Goal: Task Accomplishment & Management: Complete application form

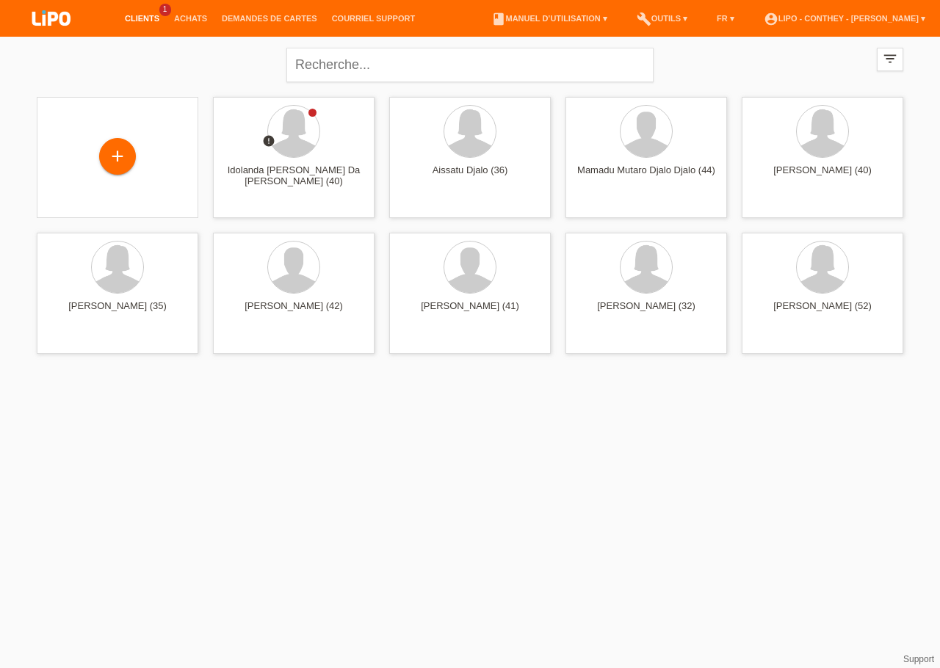
click at [143, 22] on link "Clients" at bounding box center [142, 18] width 49 height 9
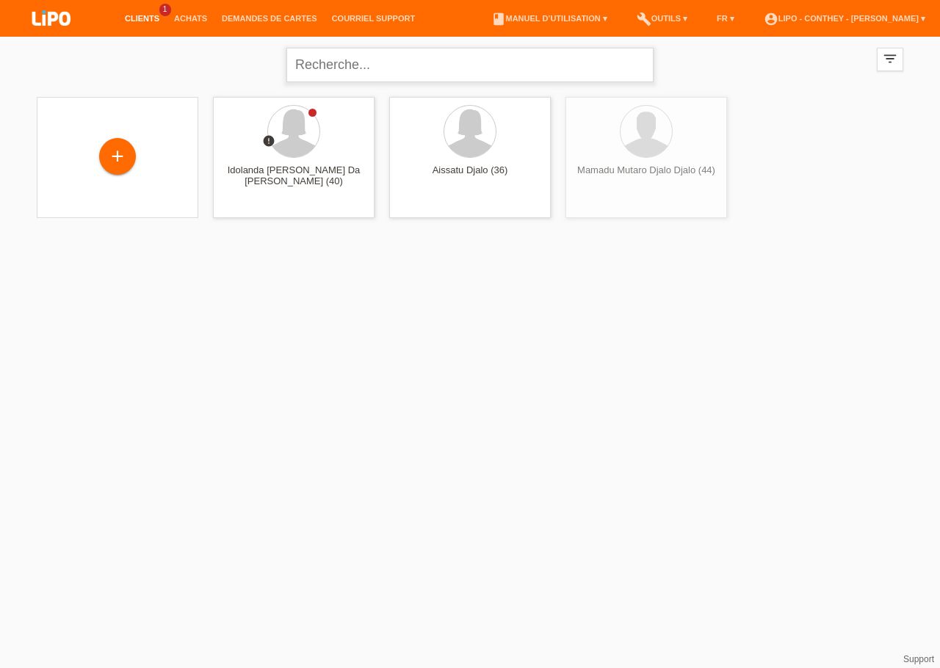
click at [405, 61] on input "text" at bounding box center [469, 65] width 367 height 35
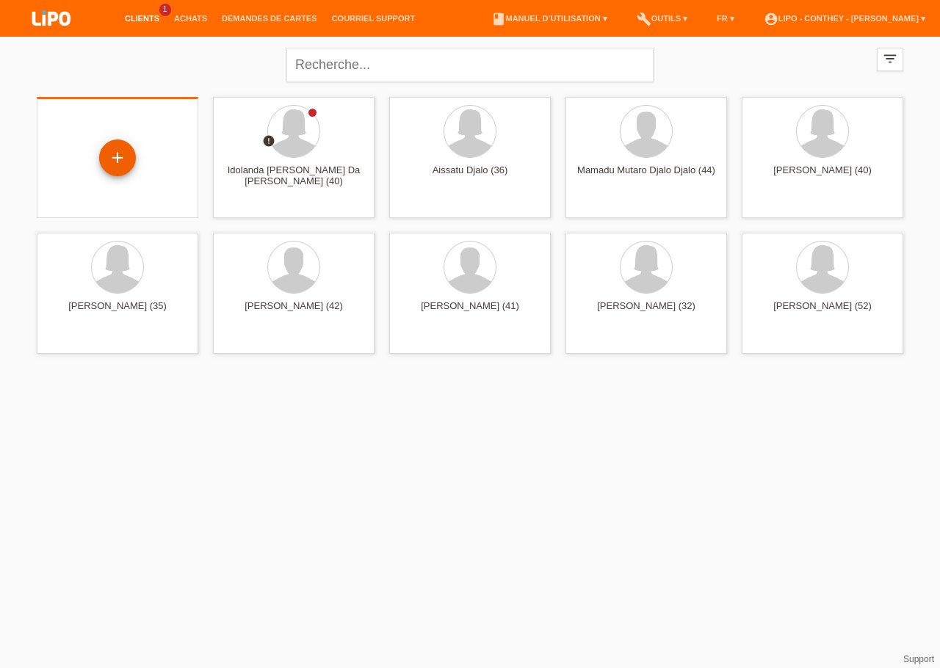
click at [129, 160] on div "+" at bounding box center [117, 158] width 37 height 37
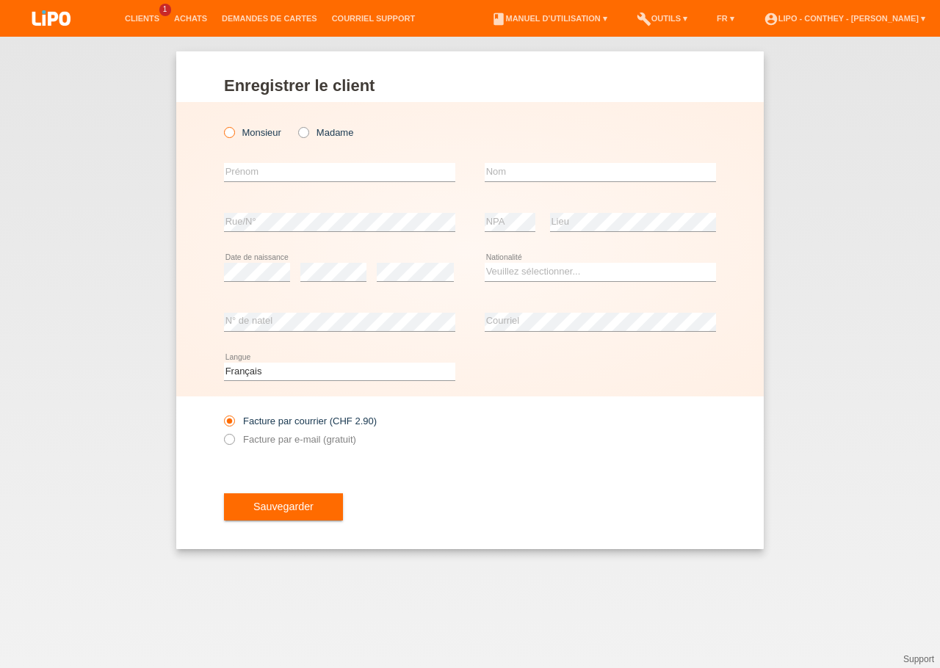
click at [222, 125] on icon at bounding box center [222, 125] width 0 height 0
click at [231, 131] on input "Monsieur" at bounding box center [229, 132] width 10 height 10
radio input "true"
click at [362, 178] on input "text" at bounding box center [339, 172] width 231 height 18
type input "liman"
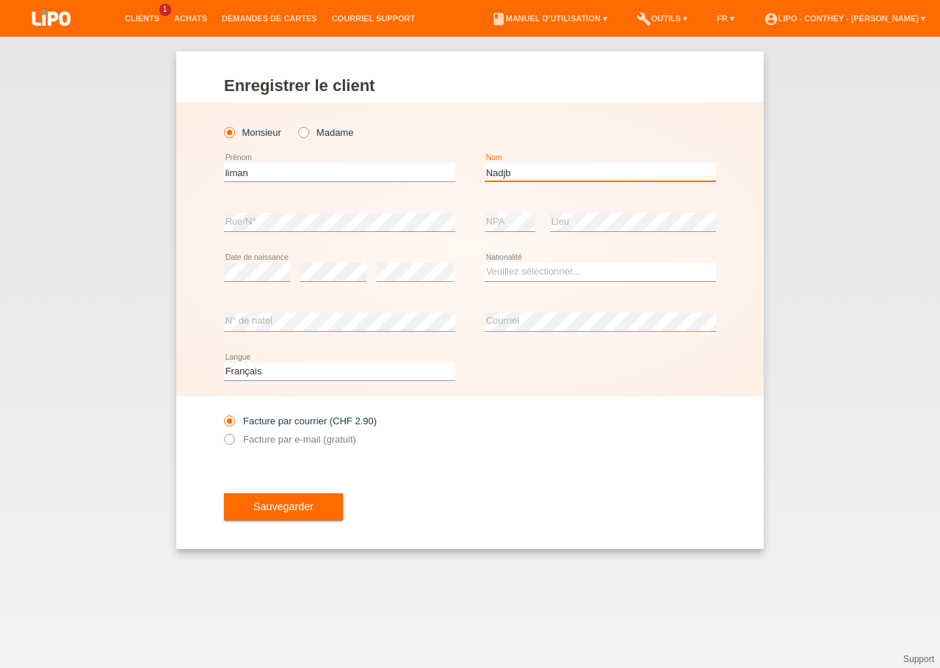
click at [505, 170] on input "Nadjb" at bounding box center [600, 172] width 231 height 18
type input "Nadjib"
click at [485, 263] on select "Veuillez sélectionner... Suisse Allemagne Autriche Liechtenstein ------------ A…" at bounding box center [600, 272] width 231 height 18
select select "CH"
click at [0, 0] on option "Suisse" at bounding box center [0, 0] width 0 height 0
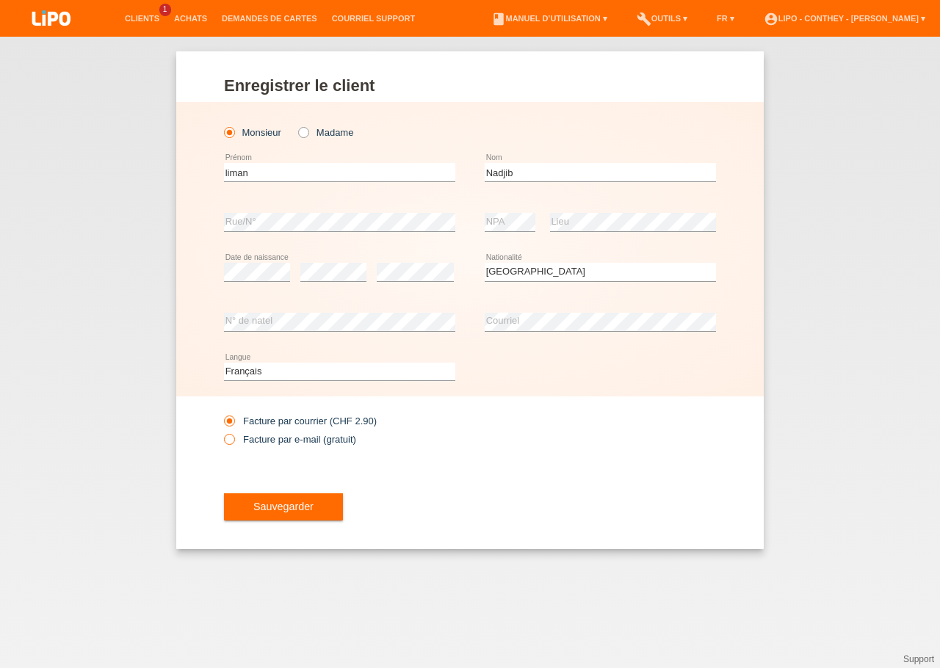
click at [300, 442] on label "Facture par e-mail (gratuit)" at bounding box center [290, 439] width 132 height 11
click at [234, 442] on input "Facture par e-mail (gratuit)" at bounding box center [229, 443] width 10 height 18
radio input "true"
click at [290, 507] on span "Sauvegarder" at bounding box center [283, 507] width 60 height 12
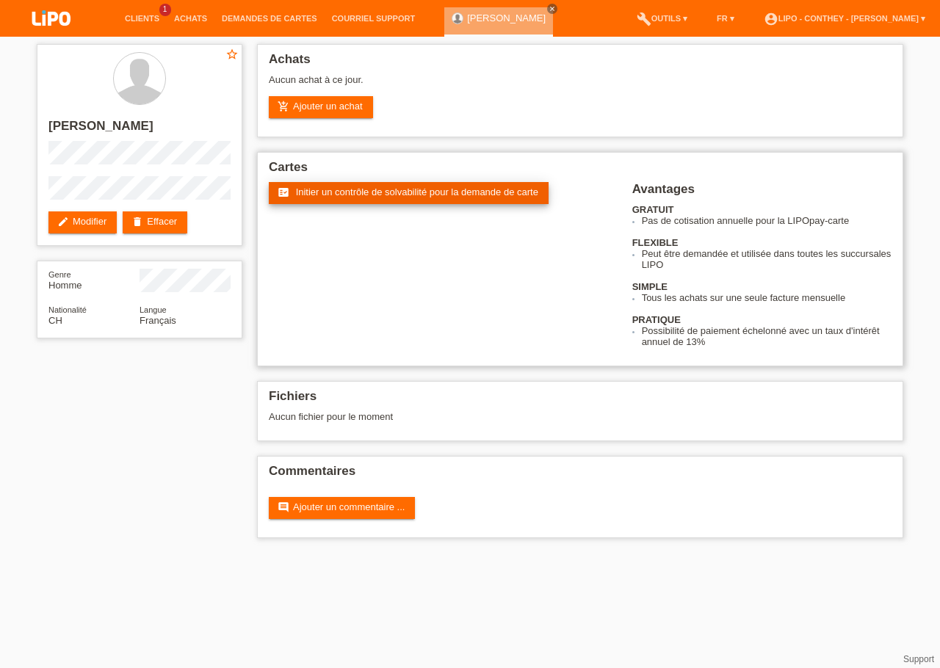
click at [417, 200] on link "fact_check Initier un contrôle de solvabilité pour la demande de carte" at bounding box center [409, 193] width 280 height 22
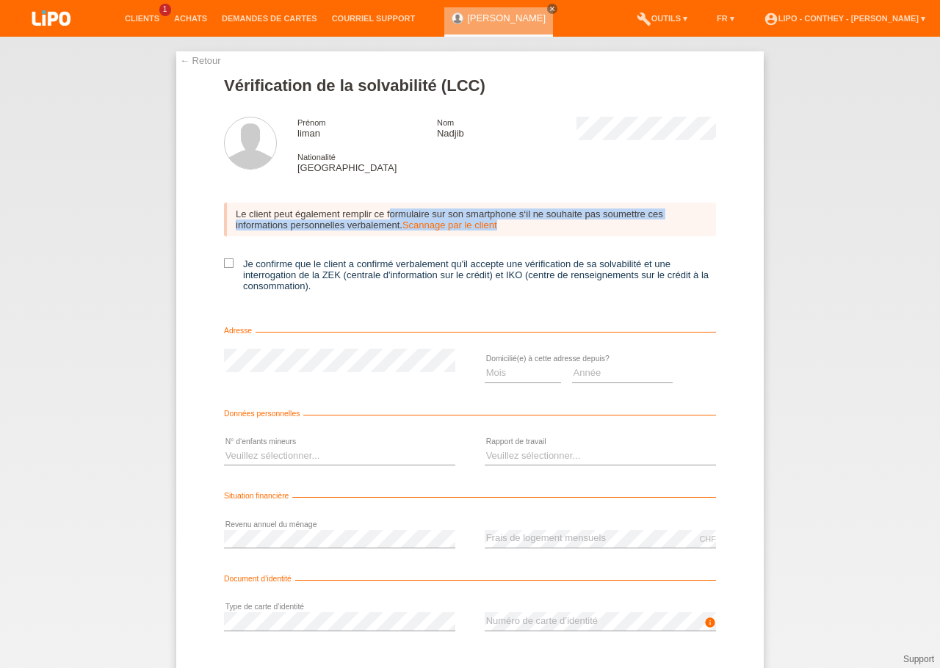
drag, startPoint x: 261, startPoint y: 217, endPoint x: 513, endPoint y: 226, distance: 252.8
click at [513, 226] on div "Le client peut également remplir ce formulaire sur son smartphone s‘il ne souha…" at bounding box center [470, 220] width 492 height 34
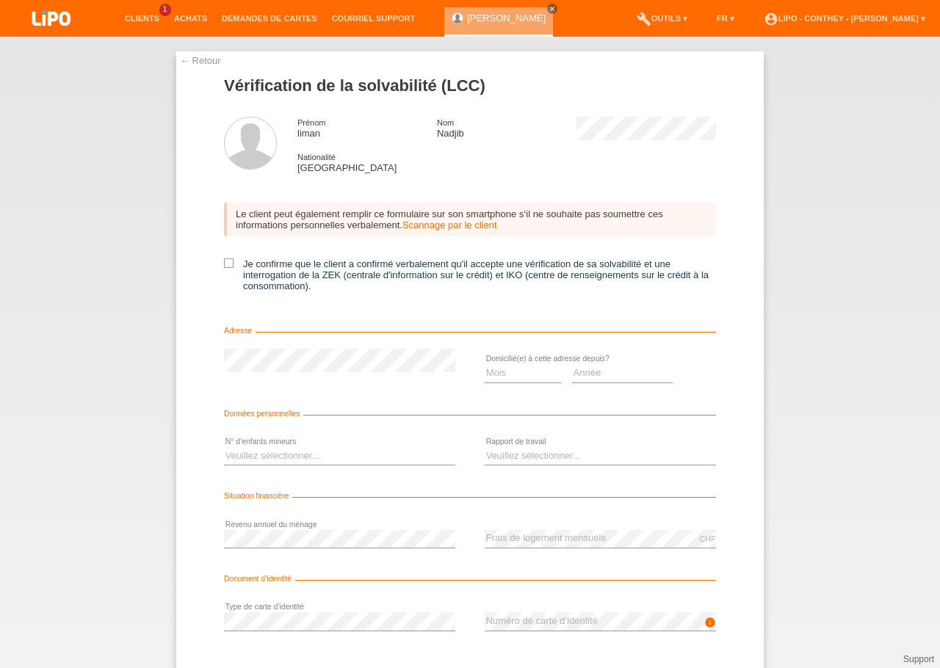
click at [515, 251] on div "Le client peut également remplir ce formulaire sur son smartphone s‘il ne souha…" at bounding box center [470, 252] width 492 height 128
click at [474, 227] on link "Scannage par le client" at bounding box center [449, 225] width 95 height 11
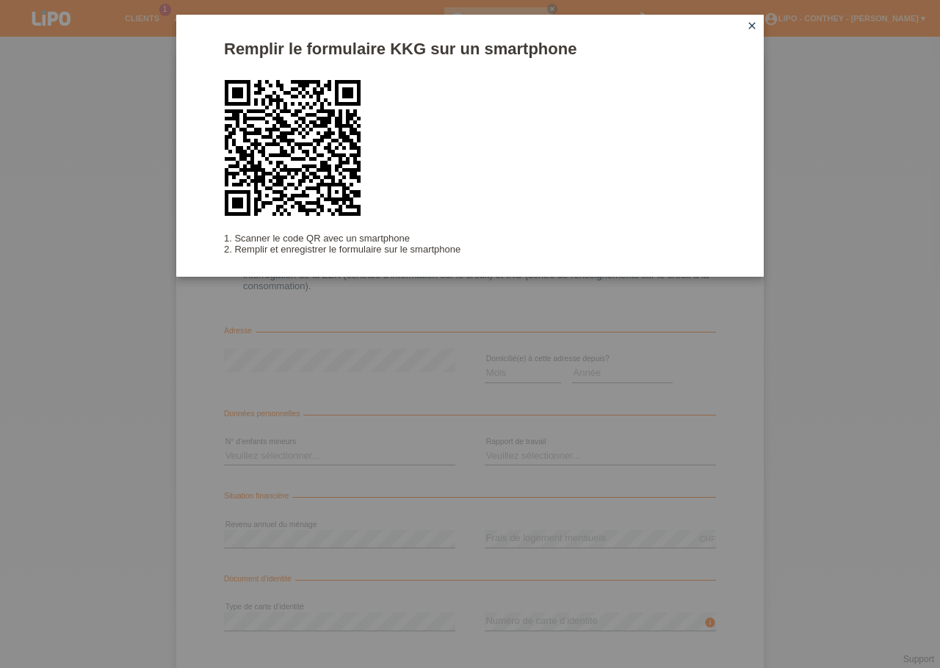
click at [754, 21] on icon "close" at bounding box center [752, 26] width 12 height 12
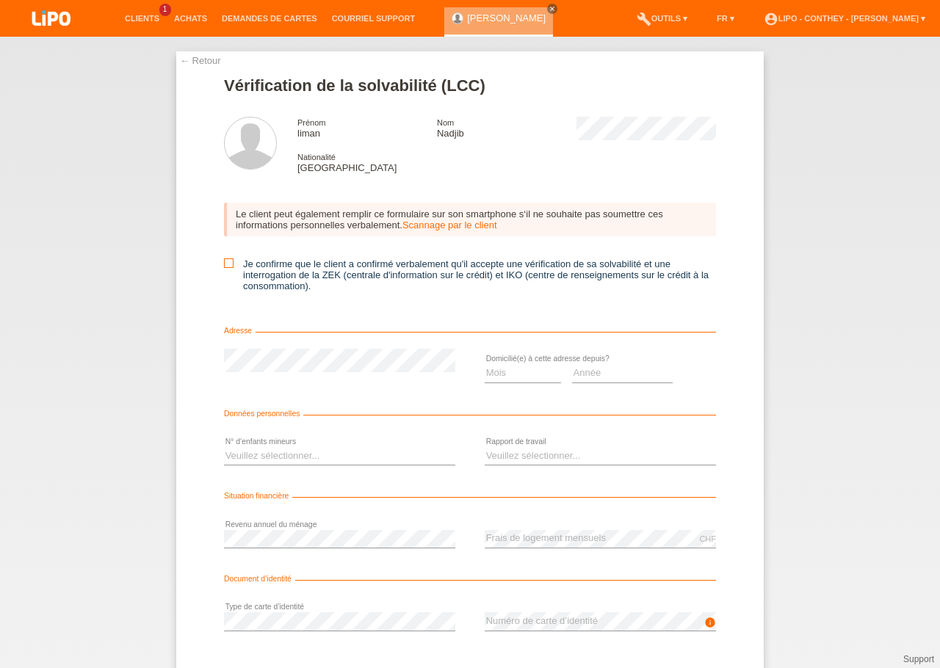
click at [224, 268] on icon at bounding box center [229, 264] width 10 height 10
click at [224, 268] on input "Je confirme que le client a confirmé verbalement qu'il accepte une vérification…" at bounding box center [229, 264] width 10 height 10
checkbox input "true"
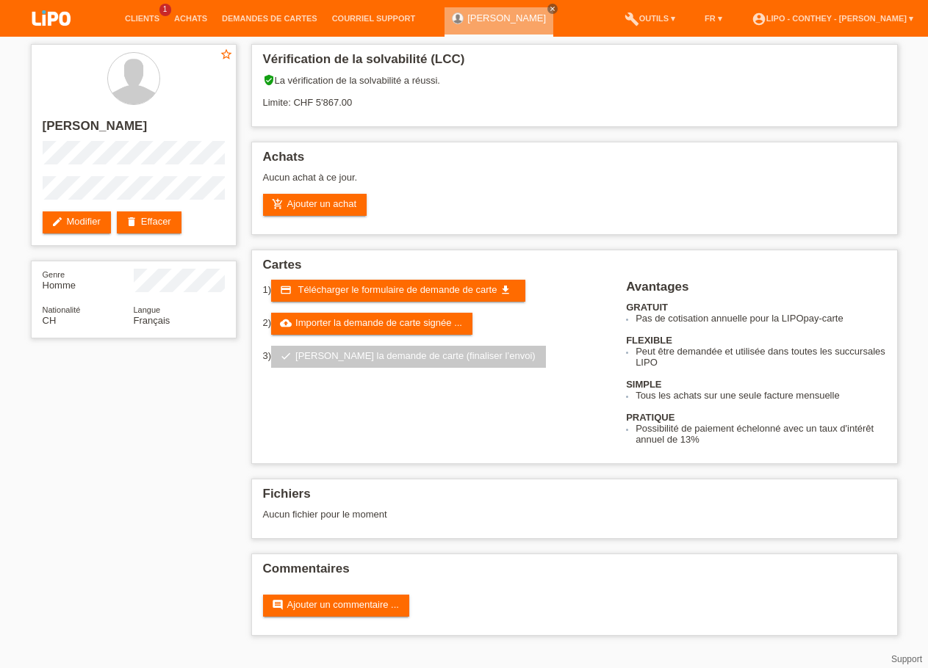
click at [104, 436] on div "star_border [PERSON_NAME] edit Modifier delete Effacer Genre Homme Nationalité …" at bounding box center [464, 344] width 881 height 614
click at [299, 209] on link "add_shopping_cart Ajouter un achat" at bounding box center [315, 205] width 104 height 22
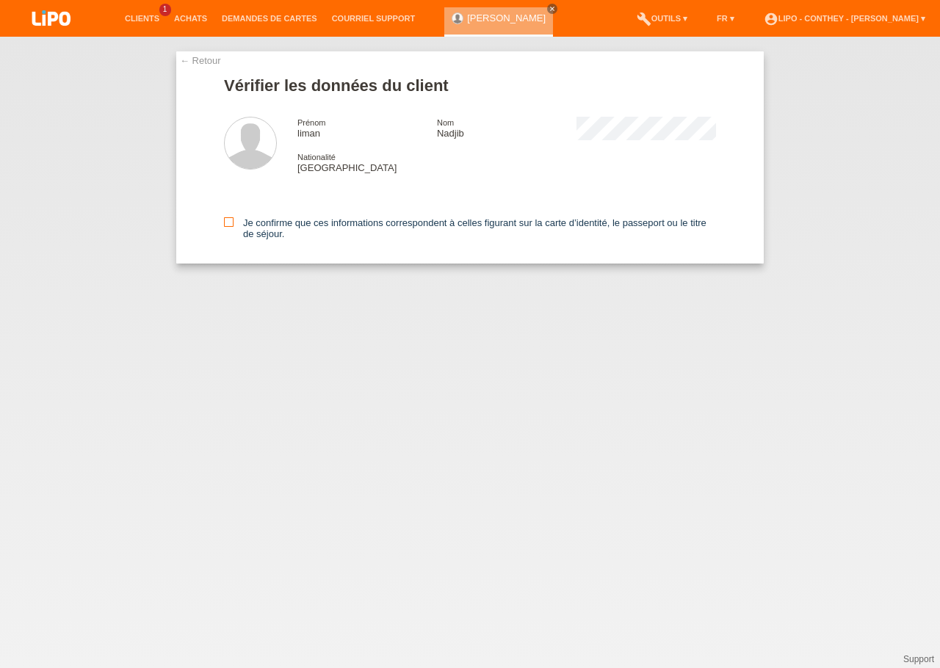
click at [232, 225] on icon at bounding box center [229, 222] width 10 height 10
click at [232, 225] on input "Je confirme que ces informations correspondent à celles figurant sur la carte d…" at bounding box center [229, 222] width 10 height 10
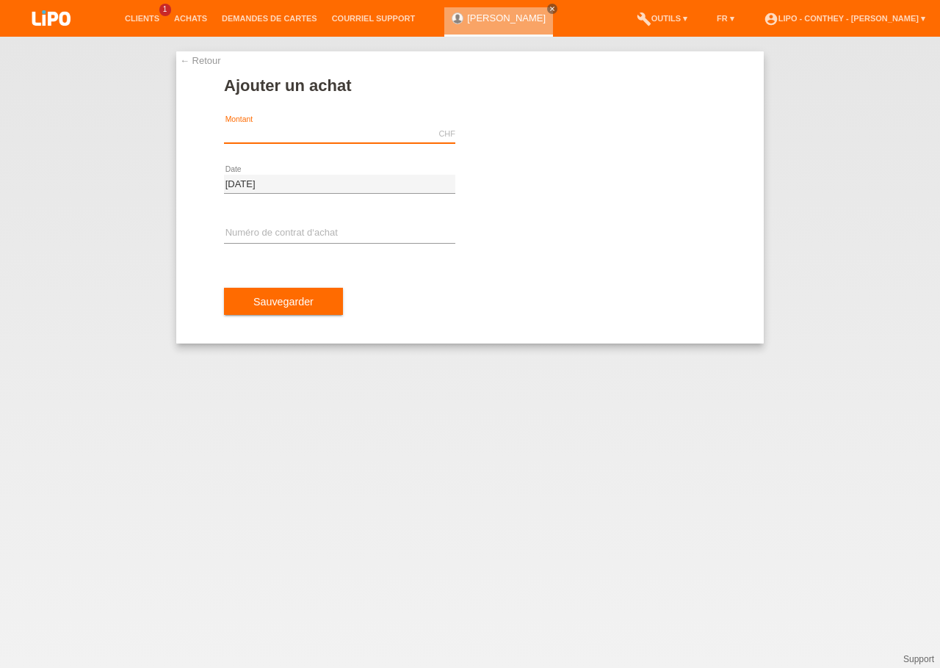
click at [300, 129] on input "text" at bounding box center [339, 134] width 231 height 18
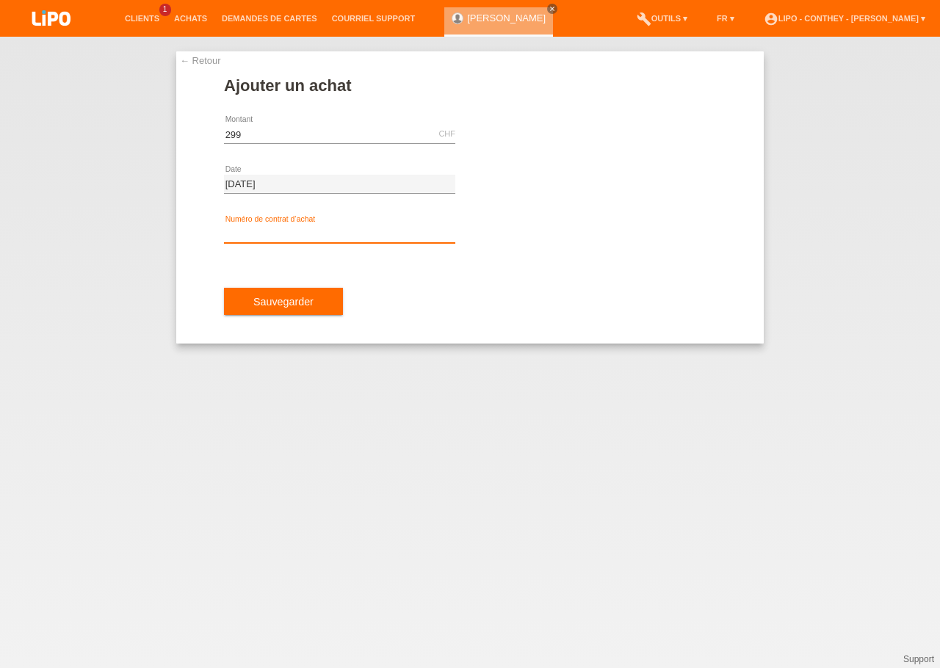
type input "299.00"
click at [293, 228] on input "text" at bounding box center [339, 234] width 231 height 18
type input "XW108Y"
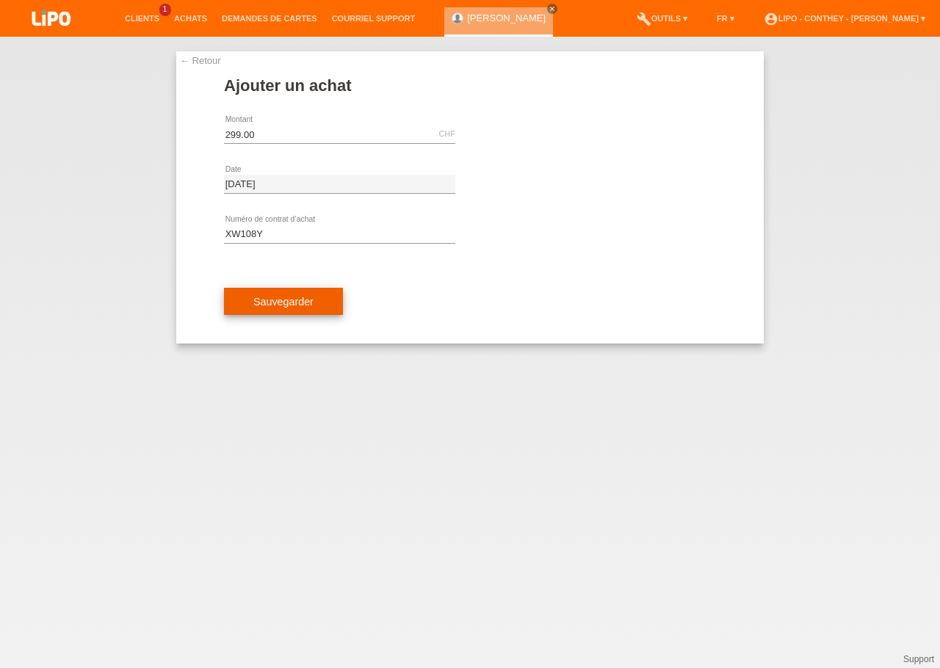
click at [306, 300] on span "Sauvegarder" at bounding box center [283, 302] width 60 height 12
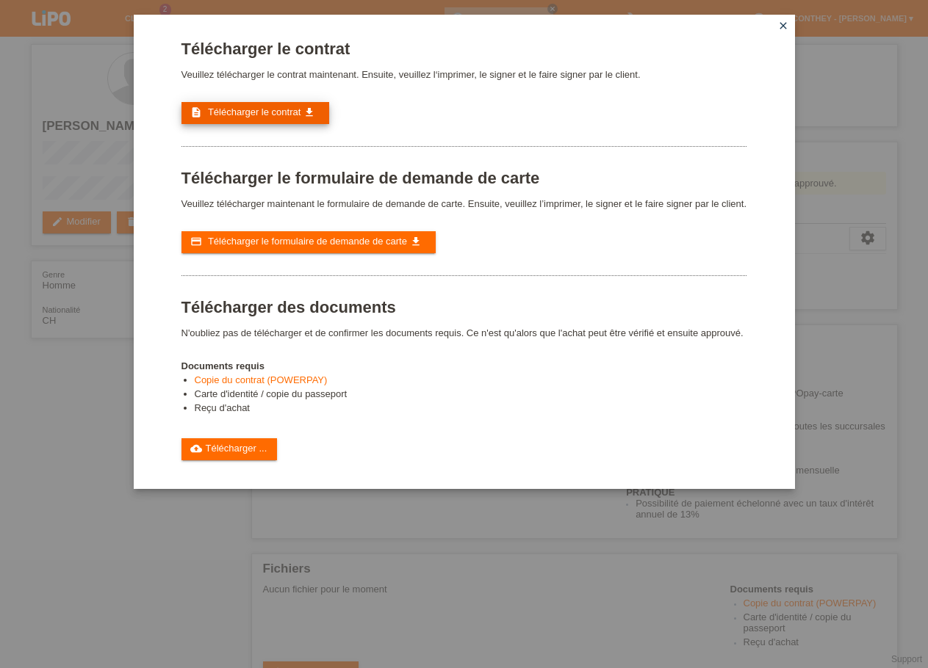
click at [298, 118] on span "Télécharger le contrat" at bounding box center [254, 111] width 93 height 11
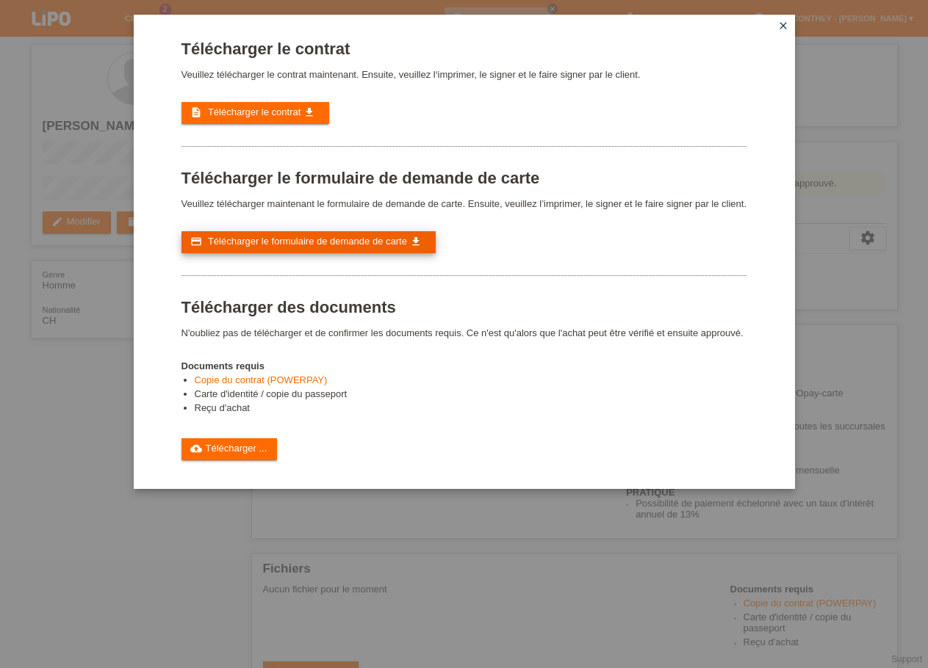
click at [401, 247] on span "Télécharger le formulaire de demande de carte" at bounding box center [307, 241] width 199 height 11
click at [298, 386] on link "Copie du contrat (POWERPAY)" at bounding box center [261, 380] width 133 height 11
click at [780, 24] on icon "close" at bounding box center [783, 26] width 12 height 12
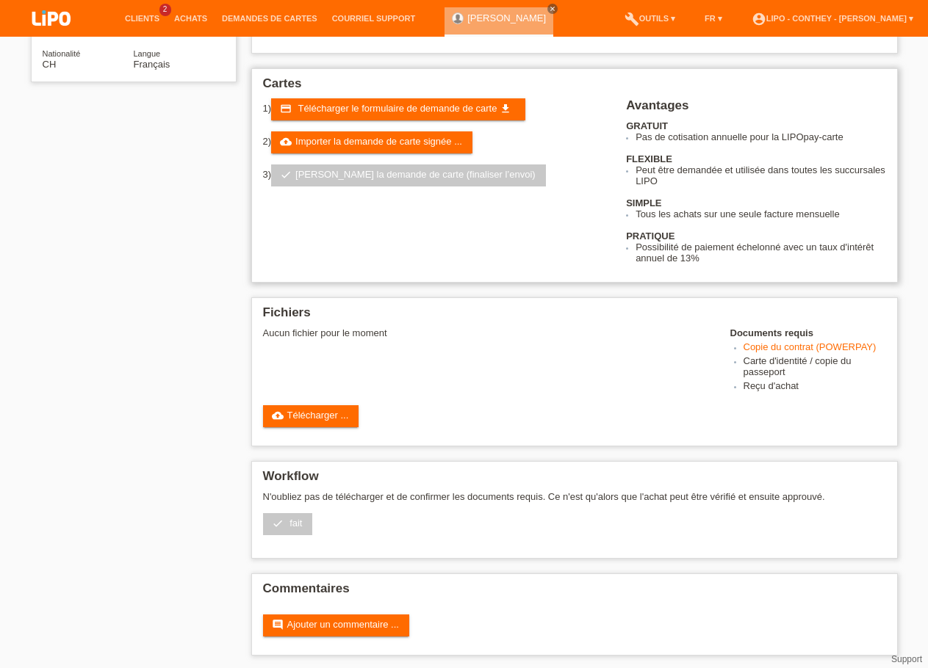
scroll to position [284, 0]
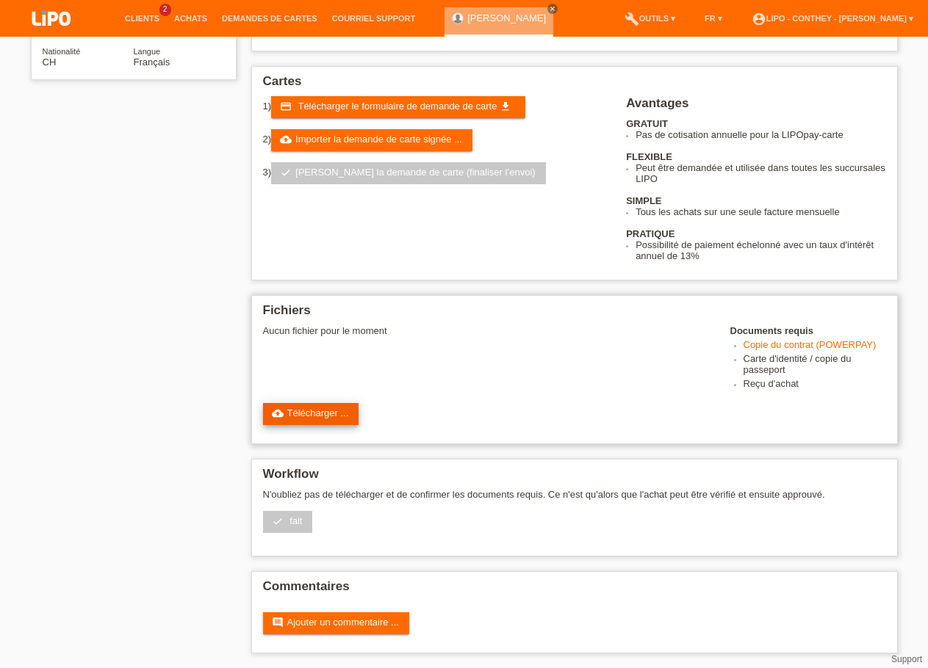
click at [311, 404] on link "cloud_upload Télécharger ..." at bounding box center [311, 414] width 96 height 22
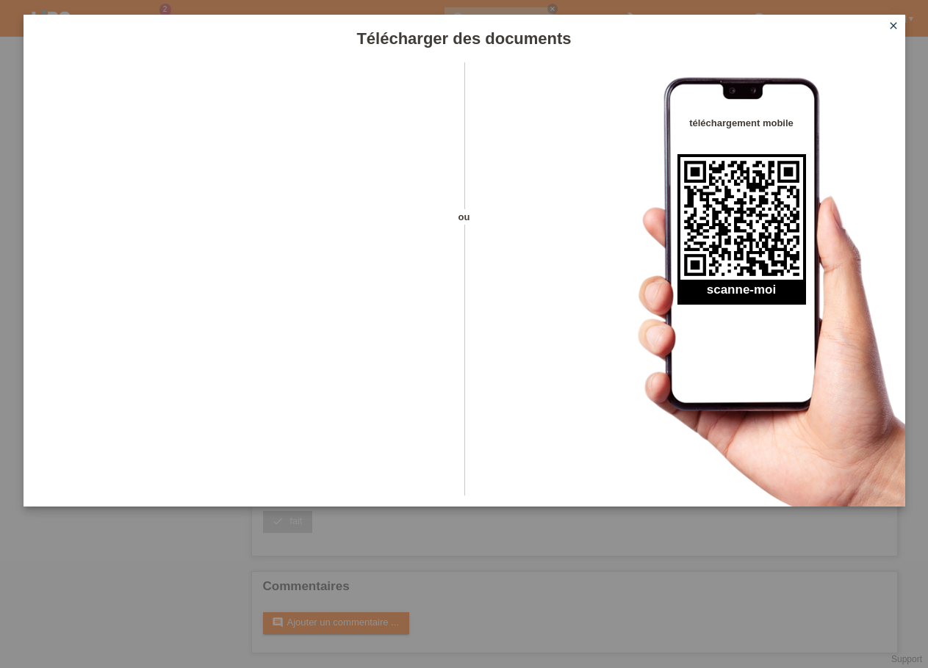
click at [892, 24] on icon "close" at bounding box center [893, 26] width 12 height 12
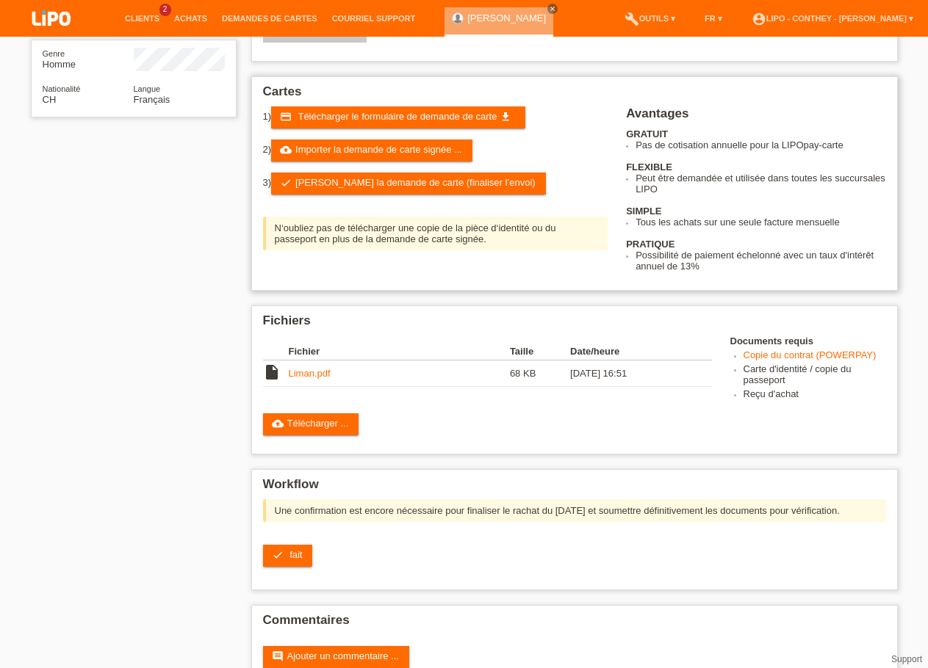
scroll to position [205, 0]
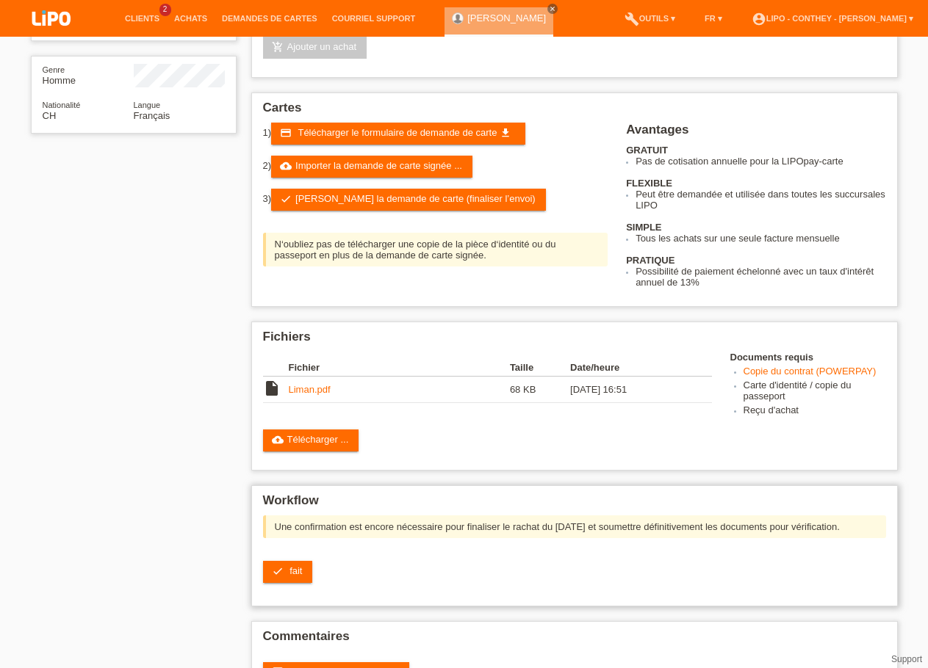
drag, startPoint x: 306, startPoint y: 549, endPoint x: 746, endPoint y: 545, distance: 440.7
click at [746, 538] on div "Une confirmation est encore nécessaire pour finaliser le rachat du [DATE] et so…" at bounding box center [574, 527] width 623 height 23
click at [609, 583] on div "check fait" at bounding box center [574, 572] width 623 height 22
click at [431, 176] on link "cloud_upload Importer la demande de carte signée ..." at bounding box center [371, 167] width 201 height 22
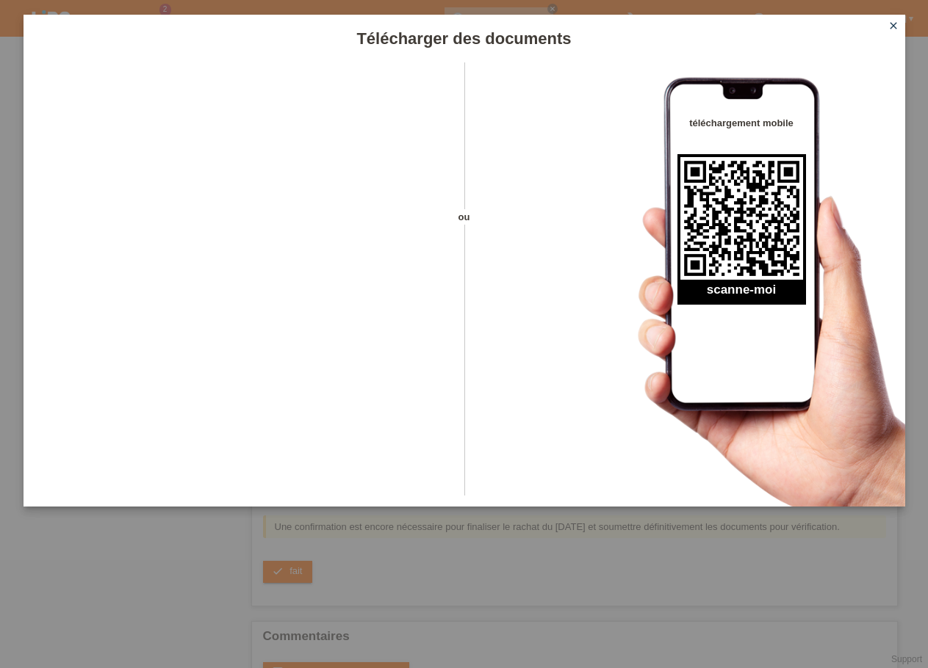
drag, startPoint x: 893, startPoint y: 24, endPoint x: 882, endPoint y: 27, distance: 11.4
click at [894, 24] on icon "close" at bounding box center [893, 26] width 12 height 12
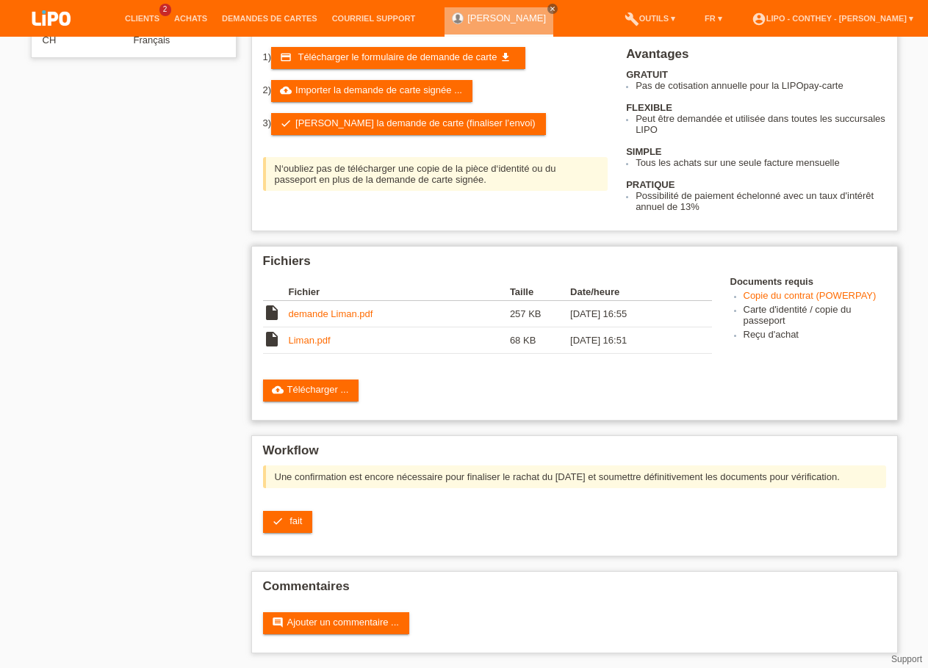
scroll to position [303, 0]
click at [289, 517] on link "check fait" at bounding box center [288, 522] width 50 height 22
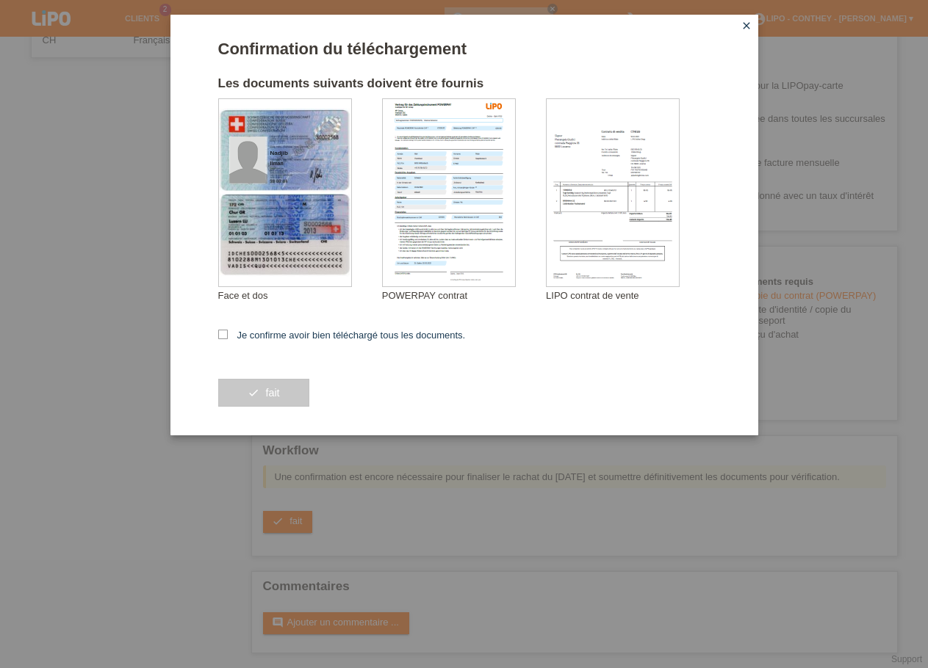
click at [748, 27] on icon "close" at bounding box center [746, 26] width 12 height 12
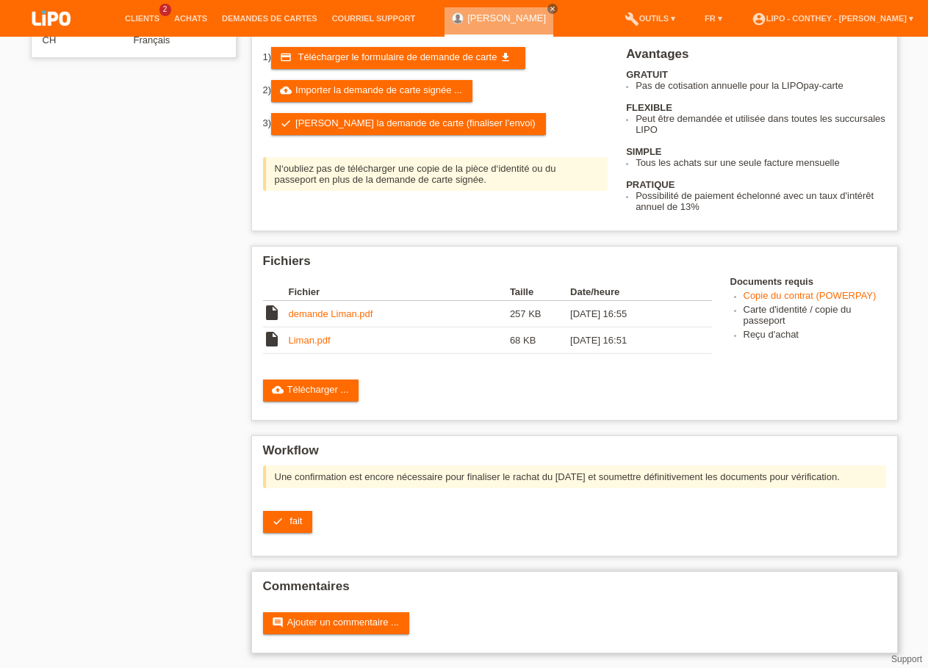
click at [543, 615] on div "comment Ajouter un commentaire ..." at bounding box center [574, 623] width 623 height 22
click at [325, 382] on link "cloud_upload Télécharger ..." at bounding box center [311, 391] width 96 height 22
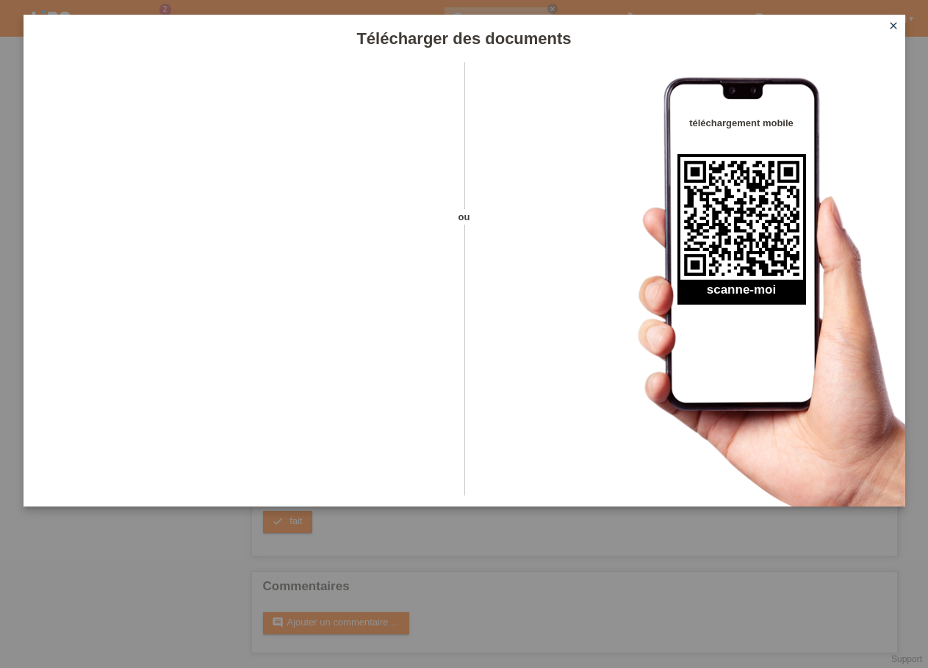
click at [895, 24] on icon "close" at bounding box center [893, 26] width 12 height 12
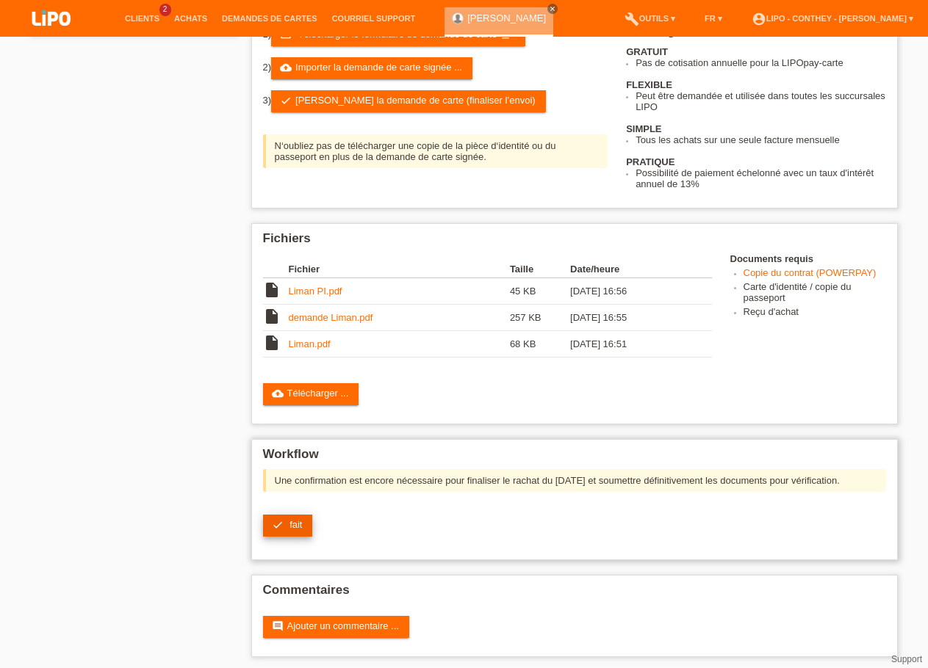
scroll to position [303, 0]
click at [294, 530] on span "fait" at bounding box center [295, 524] width 12 height 11
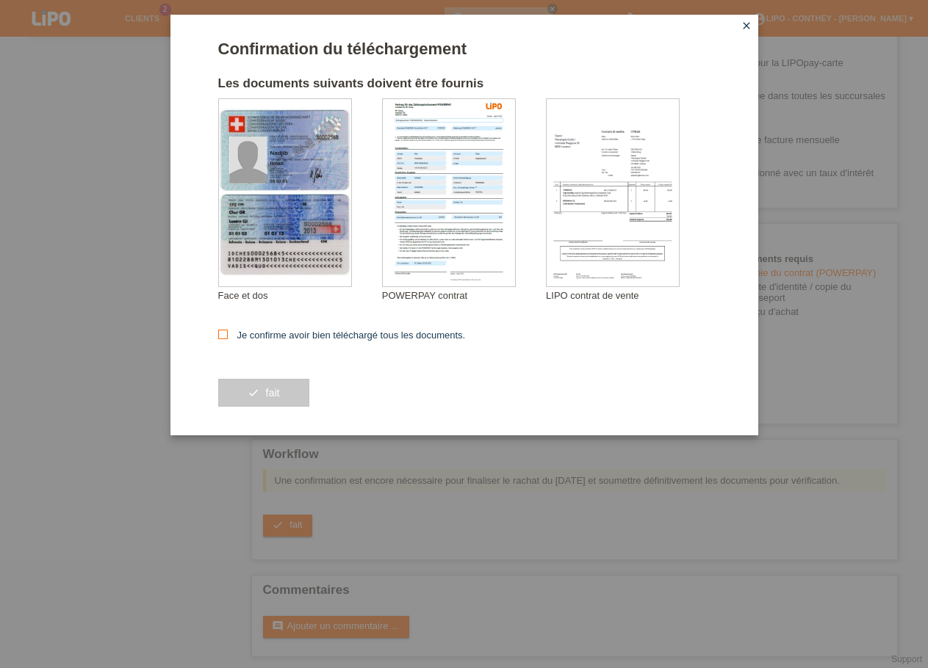
click at [223, 335] on icon at bounding box center [223, 335] width 10 height 10
click at [223, 335] on input "Je confirme avoir bien téléchargé tous les documents." at bounding box center [223, 335] width 10 height 10
checkbox input "true"
click at [286, 396] on button "check fait" at bounding box center [263, 393] width 91 height 28
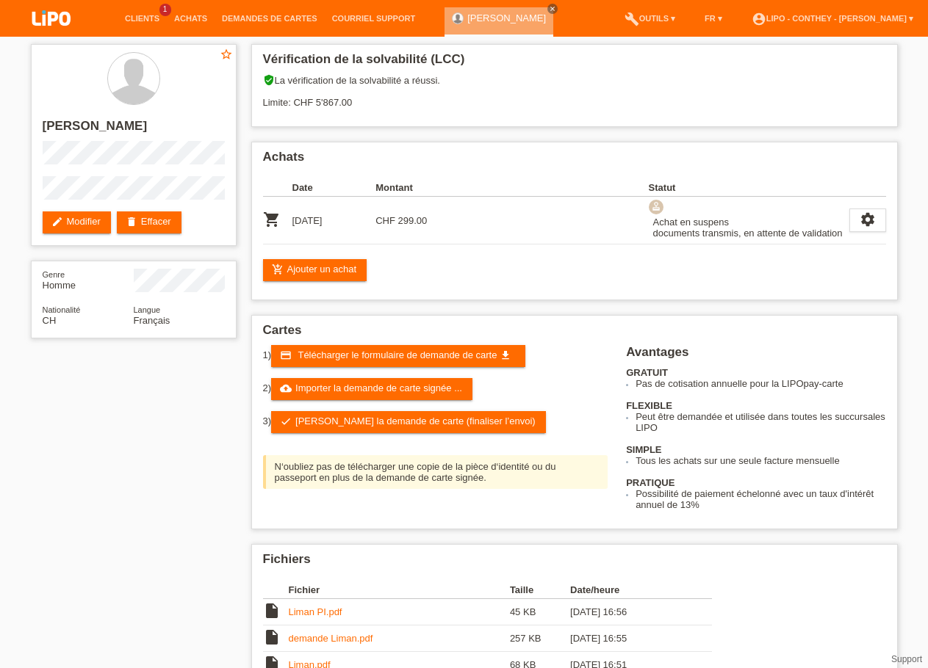
click at [143, 14] on li "Clients 1" at bounding box center [142, 18] width 49 height 37
click at [146, 17] on link "Clients" at bounding box center [142, 18] width 49 height 9
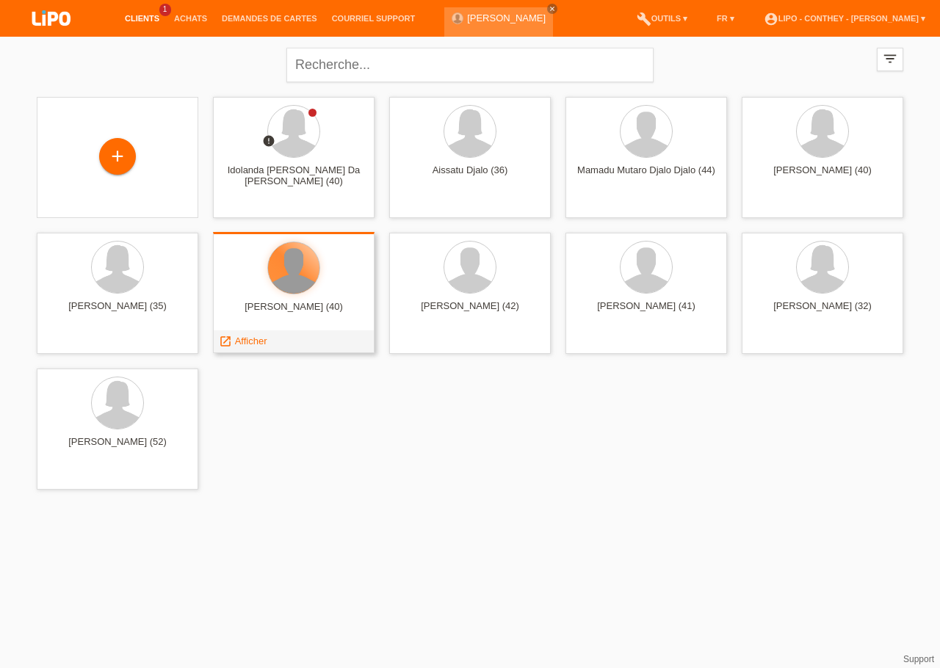
click at [300, 257] on div at bounding box center [293, 267] width 51 height 51
click at [253, 344] on span "Afficher" at bounding box center [251, 341] width 32 height 11
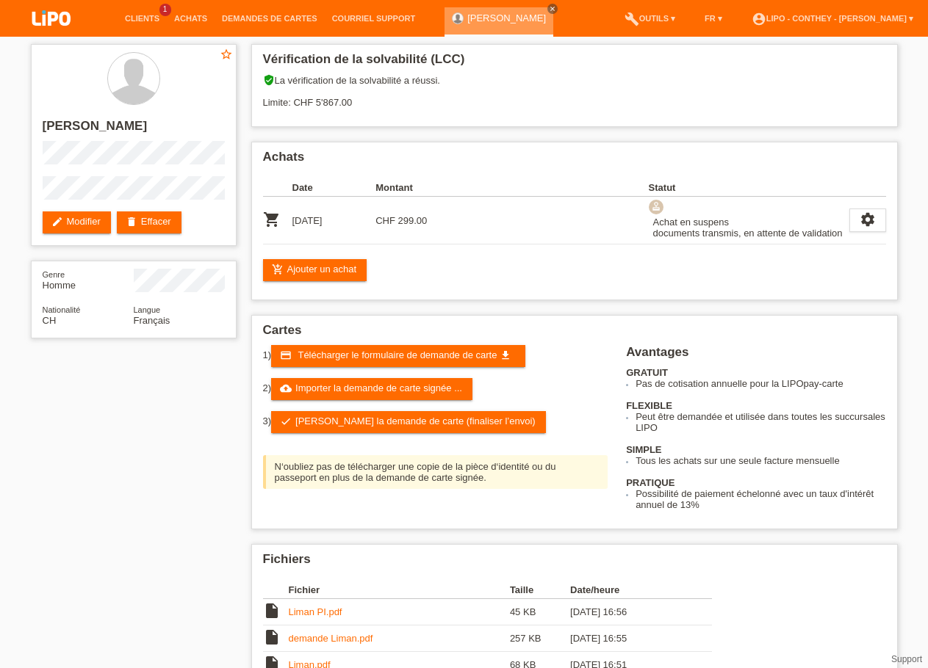
click at [470, 18] on link "[PERSON_NAME]" at bounding box center [506, 17] width 79 height 11
click at [136, 19] on link "Clients" at bounding box center [142, 18] width 49 height 9
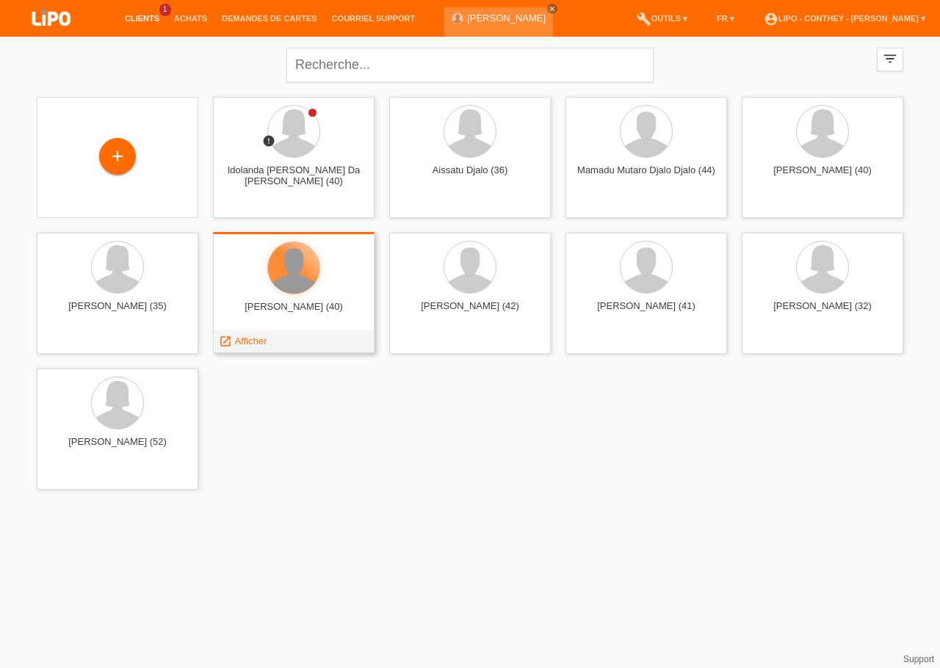
click at [300, 277] on div at bounding box center [293, 267] width 51 height 51
click at [244, 344] on span "Afficher" at bounding box center [251, 341] width 32 height 11
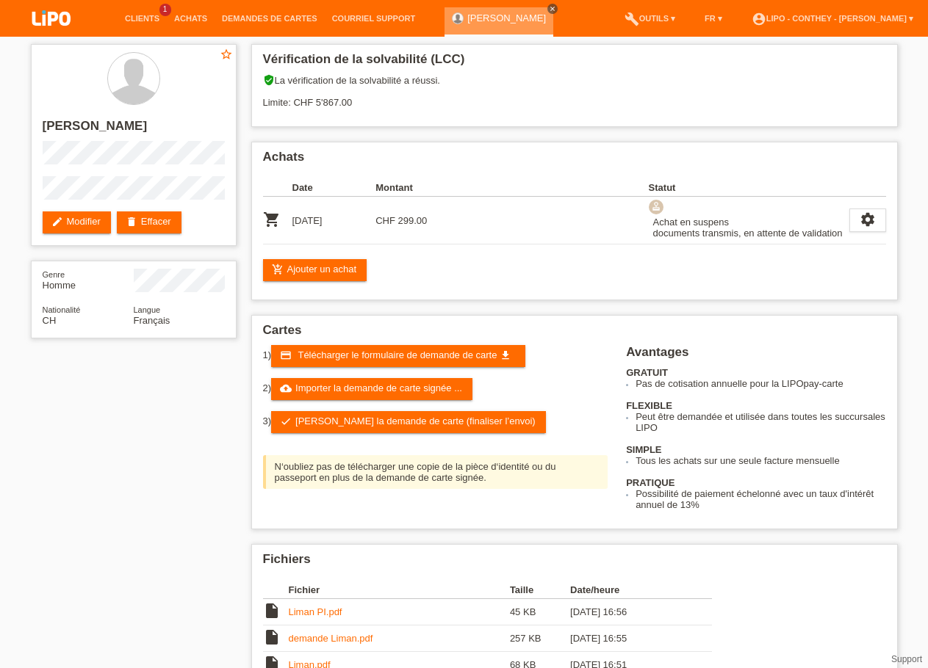
click at [549, 6] on icon "close" at bounding box center [552, 8] width 7 height 7
click at [131, 18] on link "Clients" at bounding box center [142, 18] width 49 height 9
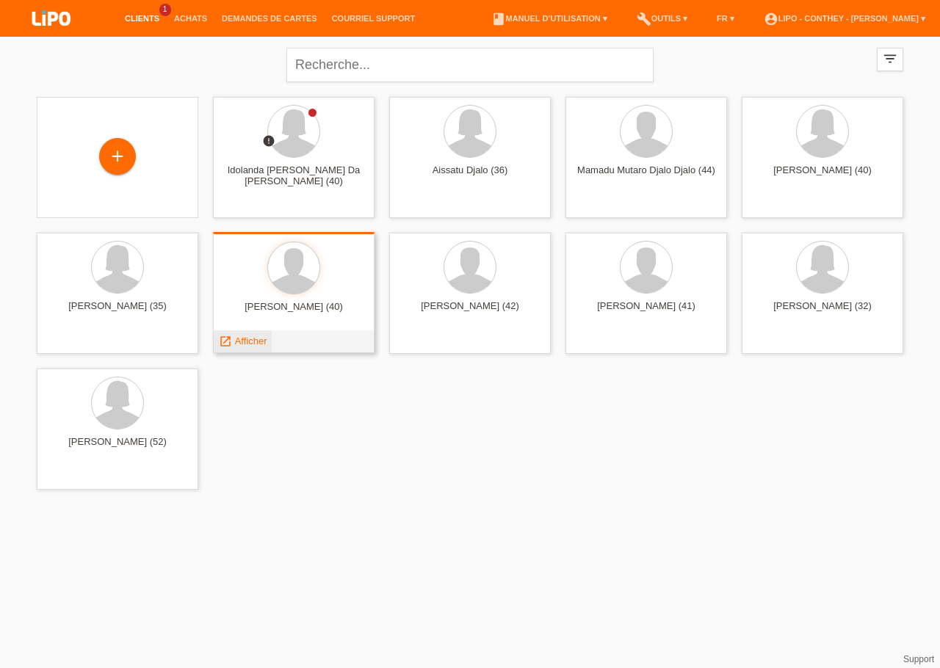
click at [256, 342] on span "Afficher" at bounding box center [251, 341] width 32 height 11
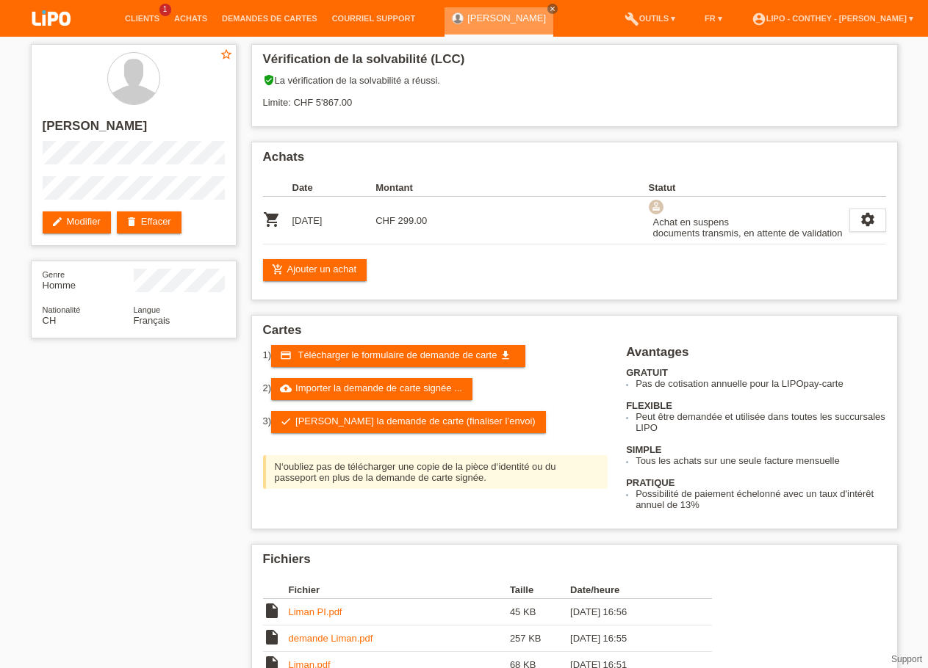
click at [474, 18] on link "[PERSON_NAME]" at bounding box center [506, 17] width 79 height 11
click at [480, 20] on link "[PERSON_NAME]" at bounding box center [506, 17] width 79 height 11
click at [900, 18] on link "account_circle LIPO - Conthey - [PERSON_NAME] ▾" at bounding box center [832, 18] width 176 height 9
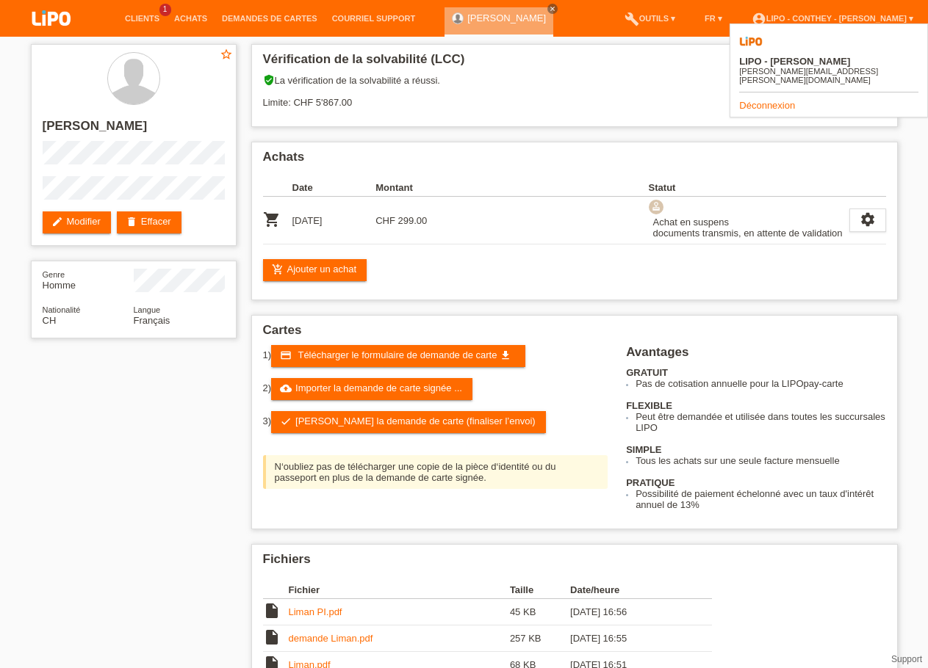
click at [774, 100] on link "Déconnexion" at bounding box center [767, 105] width 56 height 11
